Goal: Transaction & Acquisition: Purchase product/service

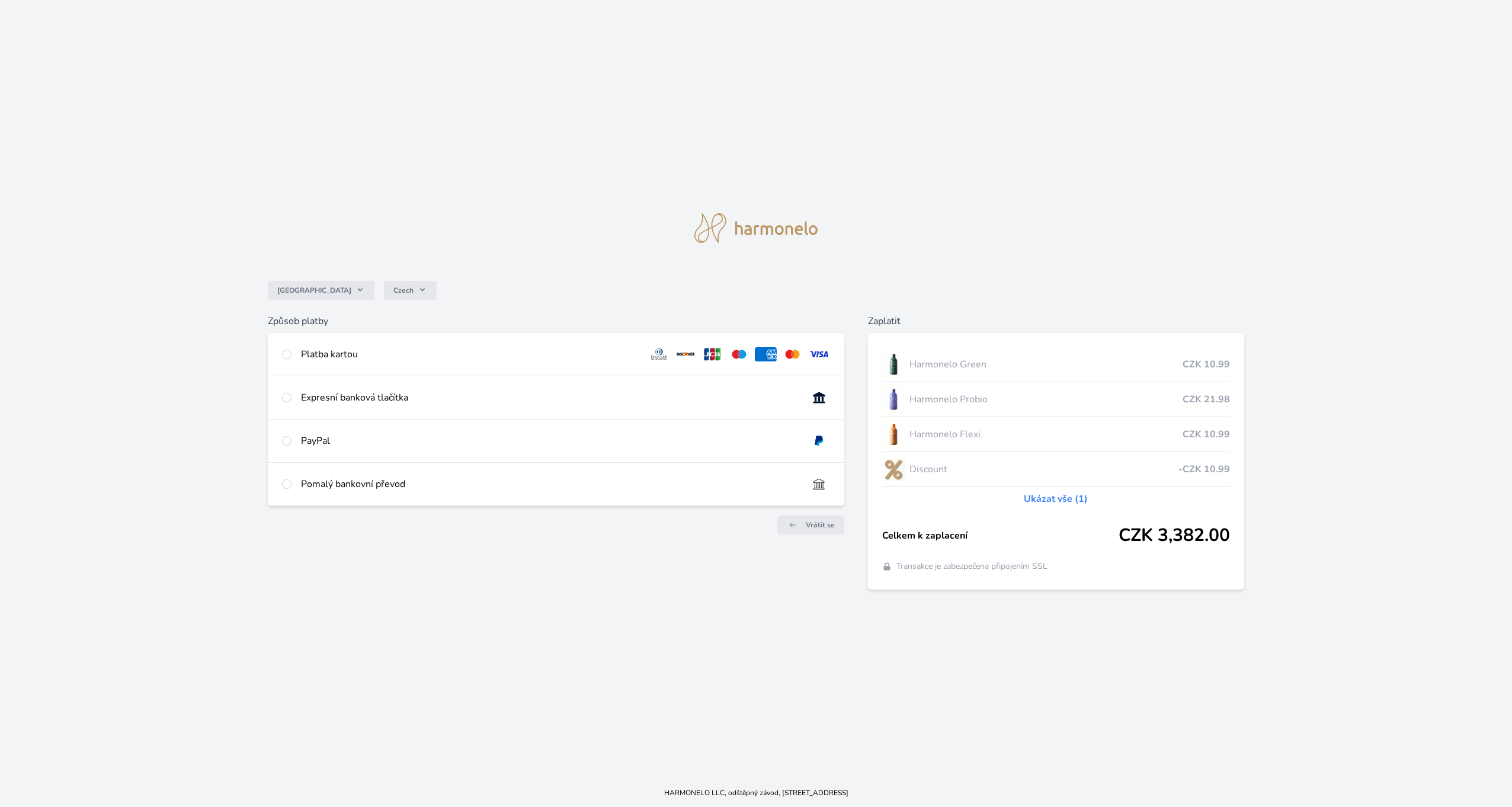
click at [317, 354] on div "Platba kartou" at bounding box center [470, 354] width 338 height 14
radio input "true"
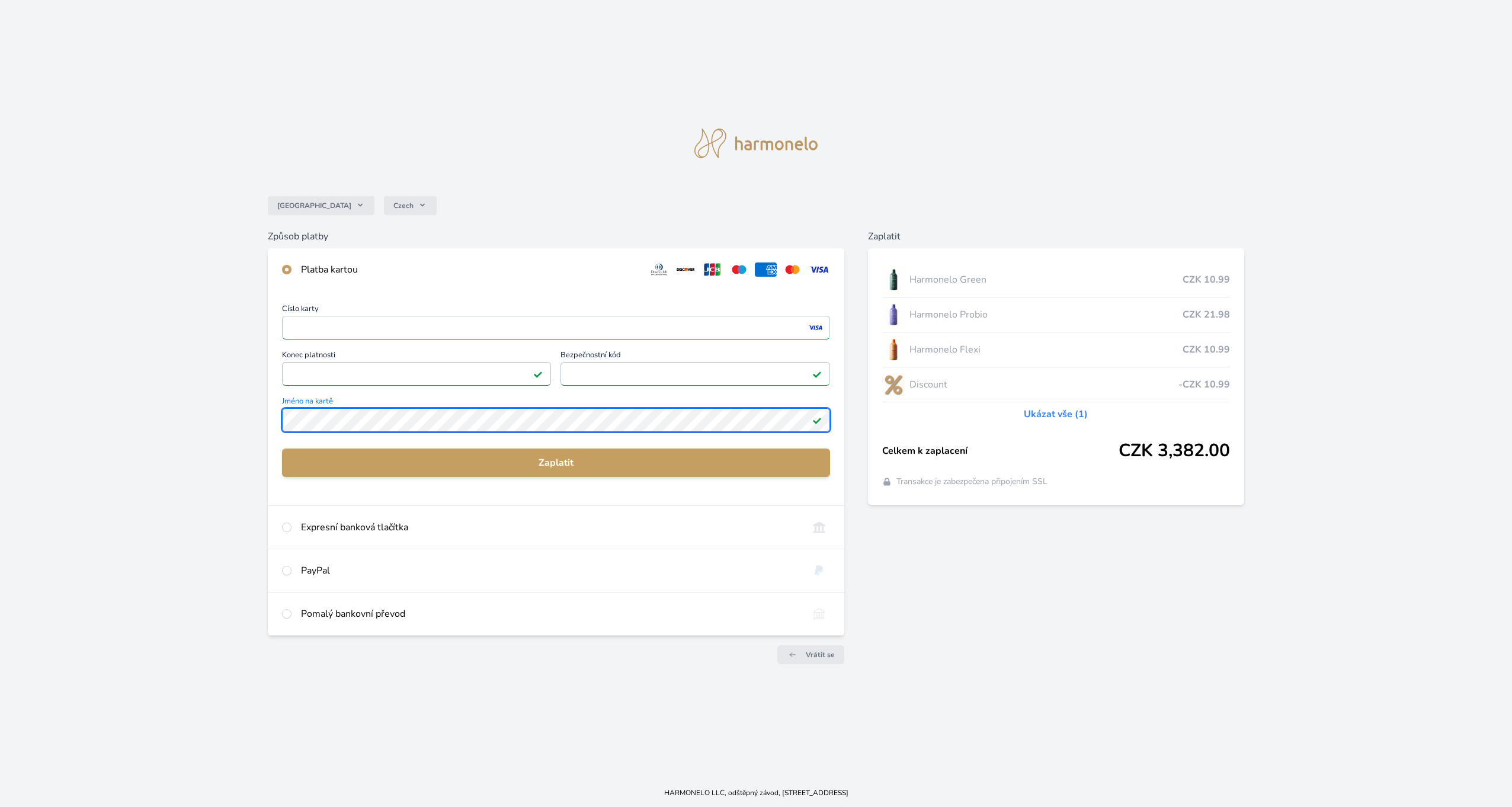
click at [179, 448] on div "Česko Czech Způsob platby Platba kartou Číslo karty <p>Your browser does not su…" at bounding box center [756, 389] width 1512 height 779
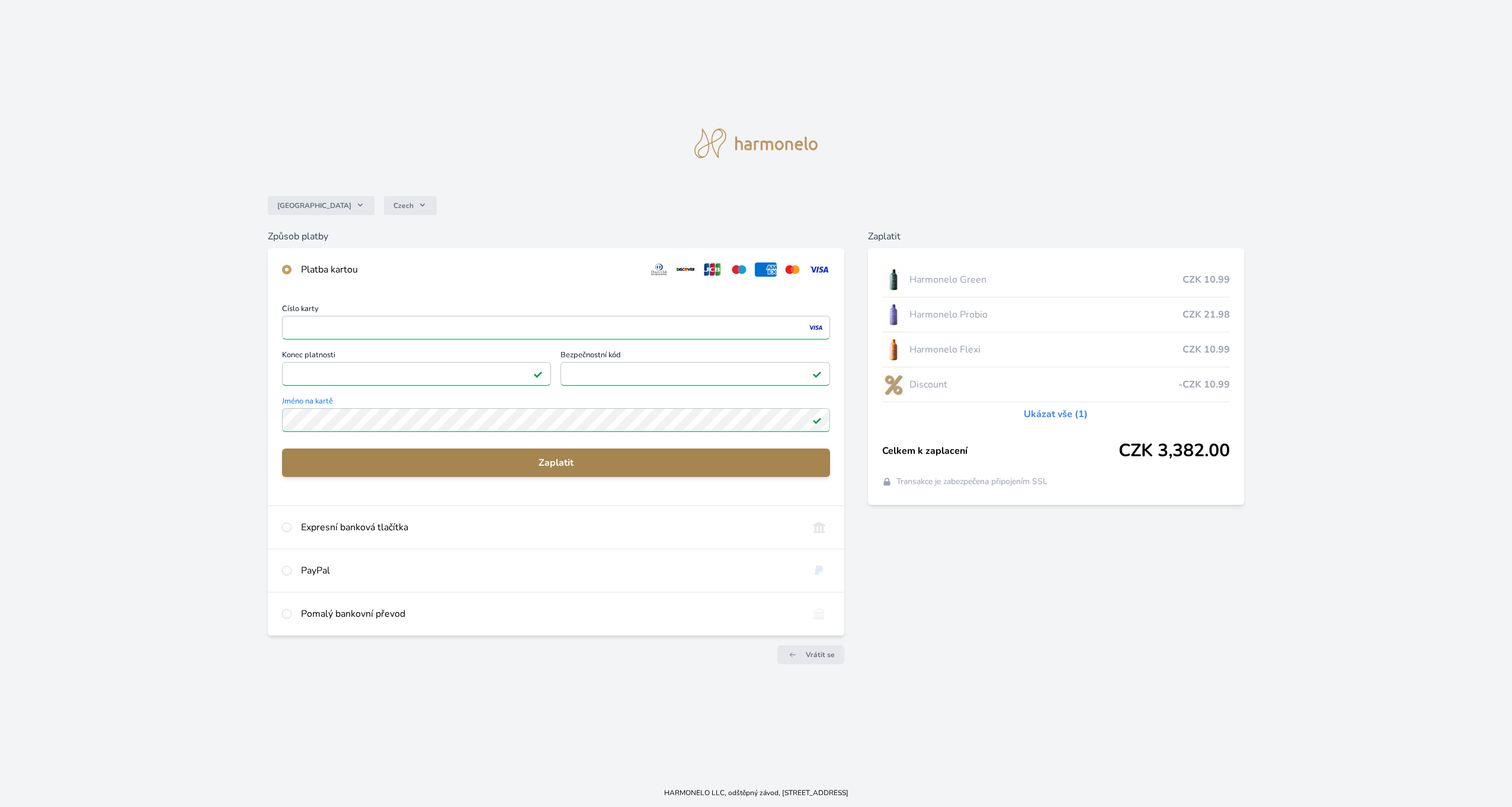
click at [568, 462] on span "Zaplatit" at bounding box center [555, 463] width 529 height 14
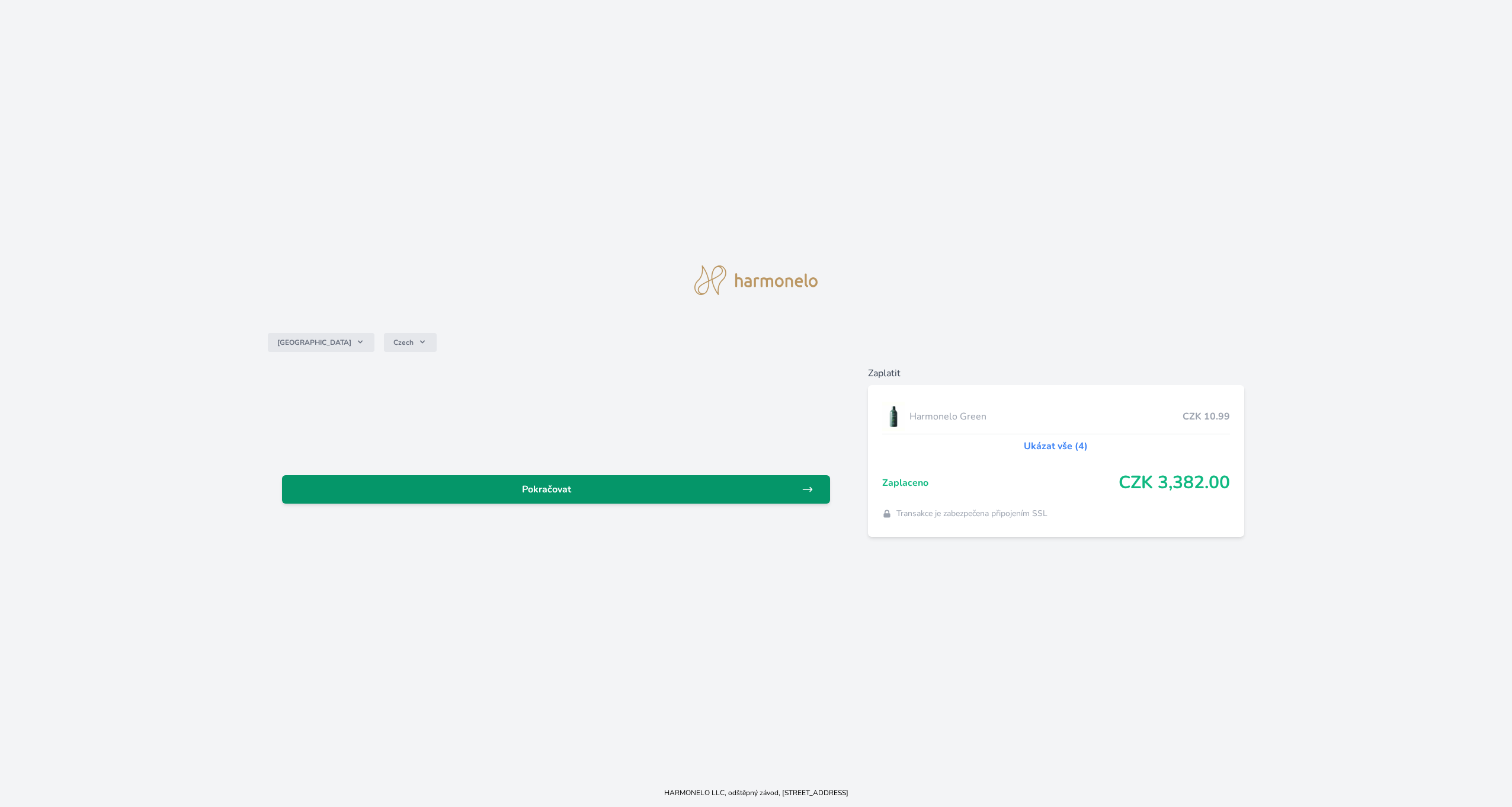
click at [568, 494] on span "Pokračovat" at bounding box center [546, 490] width 510 height 14
